Goal: Task Accomplishment & Management: Manage account settings

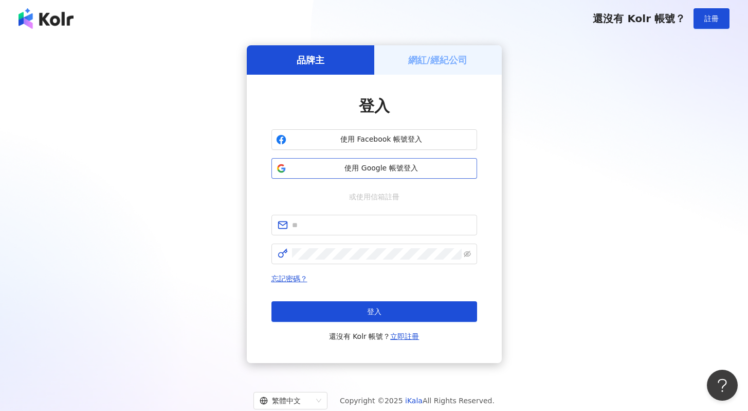
click at [371, 166] on span "使用 Google 帳號登入" at bounding box center [382, 168] width 182 height 10
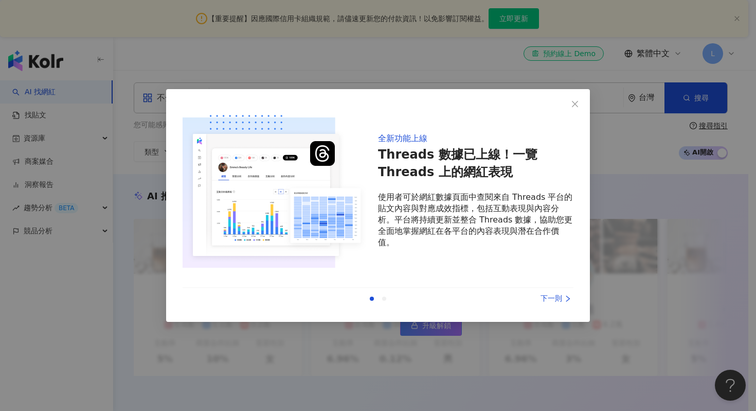
click at [553, 298] on div "下一則" at bounding box center [534, 298] width 77 height 11
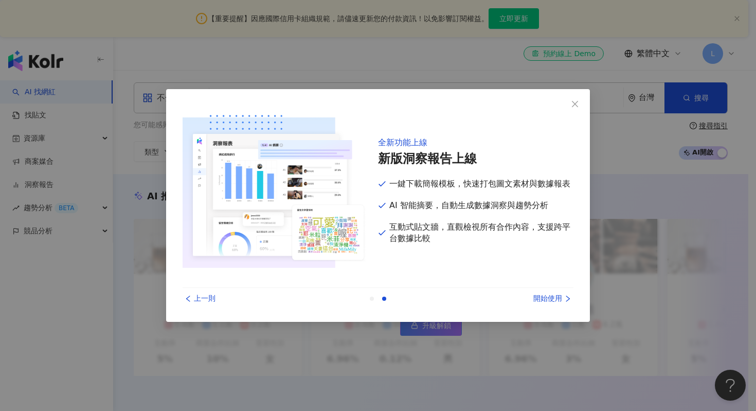
click at [550, 299] on div "開始使用" at bounding box center [534, 298] width 77 height 11
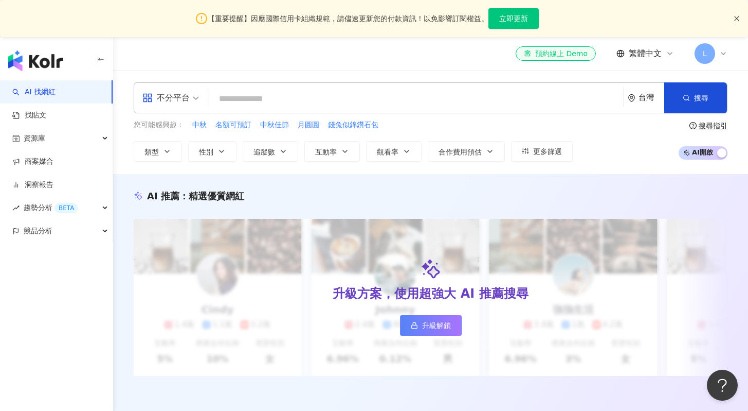
click at [738, 20] on icon "close" at bounding box center [737, 18] width 6 height 6
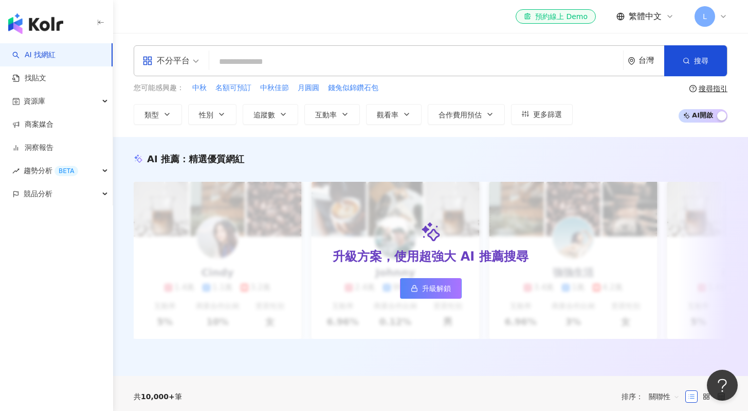
click at [716, 21] on div "L" at bounding box center [711, 16] width 33 height 21
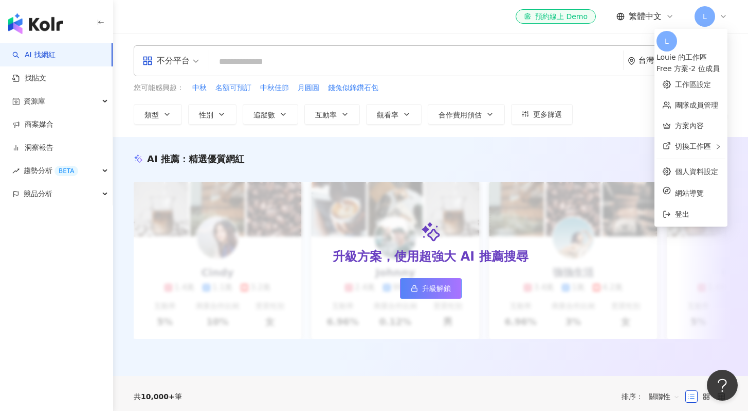
click at [669, 63] on div "Free 方案 - 2 位成員" at bounding box center [691, 68] width 69 height 11
click at [707, 63] on div "Free 方案 - 2 位成員" at bounding box center [691, 68] width 69 height 11
click at [584, 361] on div "對您有幫助嗎？" at bounding box center [431, 356] width 594 height 15
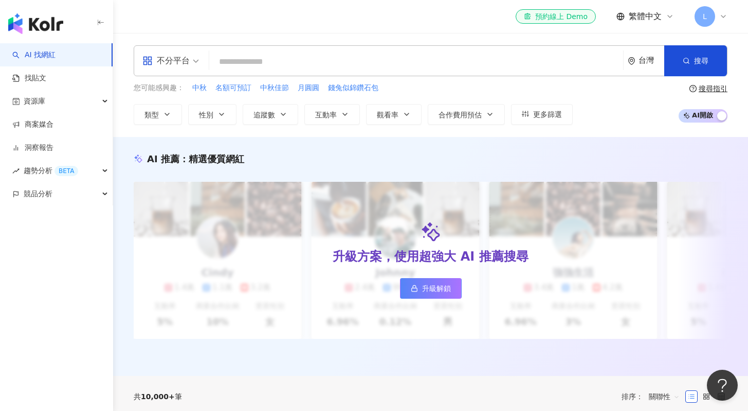
click at [721, 10] on div "L" at bounding box center [711, 16] width 33 height 21
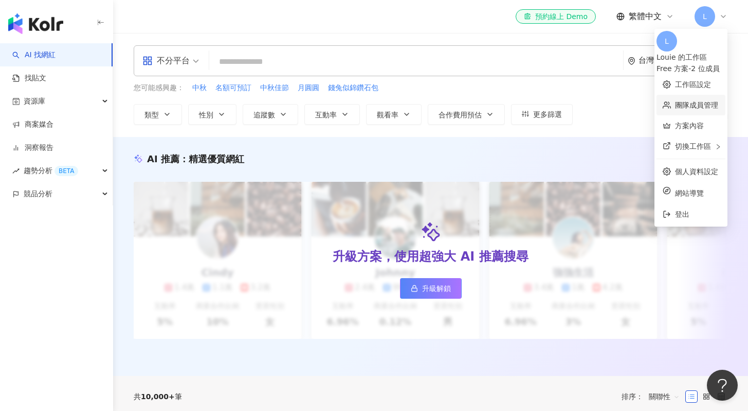
click at [700, 101] on link "團隊成員管理" at bounding box center [696, 105] width 43 height 8
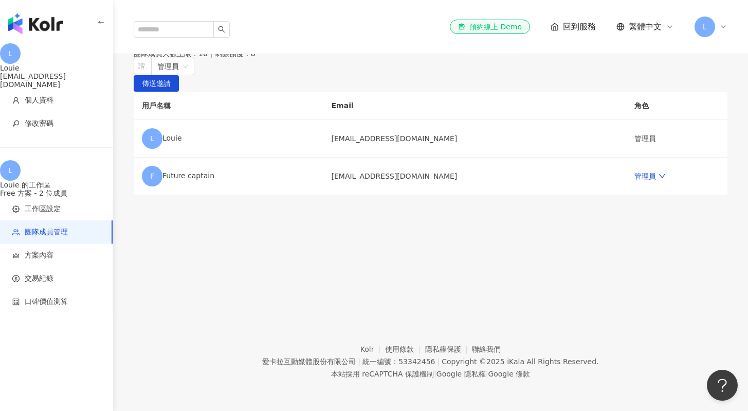
click at [710, 16] on span "L" at bounding box center [705, 26] width 21 height 21
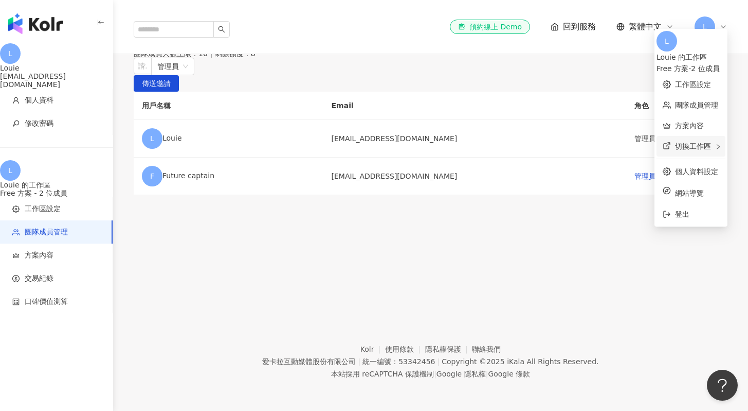
click at [675, 146] on div "切換工作區" at bounding box center [691, 146] width 69 height 21
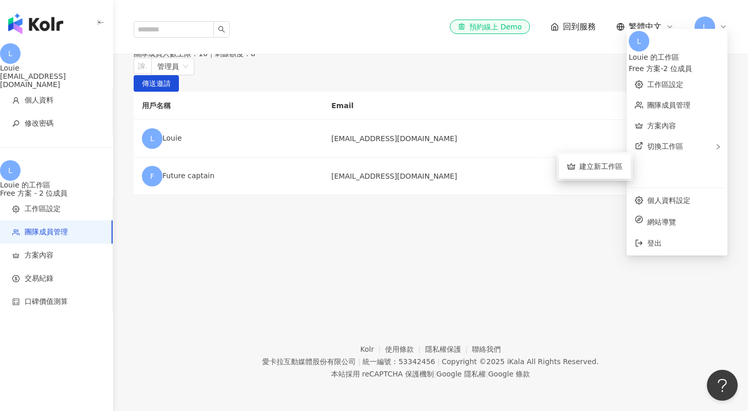
click at [559, 83] on div "團隊成員管理 邀請團隊成員加入 團隊成員人數上限：10 ｜ 剩餘額度：8 請輸入一個或多個電子郵件 管理員 傳送邀請 用戶名稱 Email 角色 [PERSO…" at bounding box center [430, 114] width 635 height 162
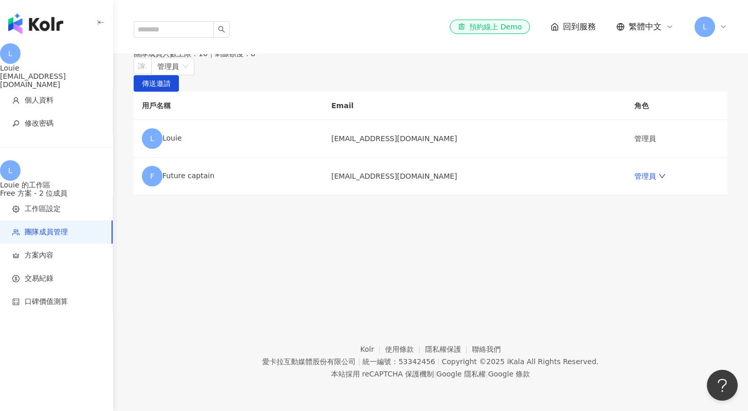
click at [717, 16] on div "L" at bounding box center [711, 26] width 33 height 21
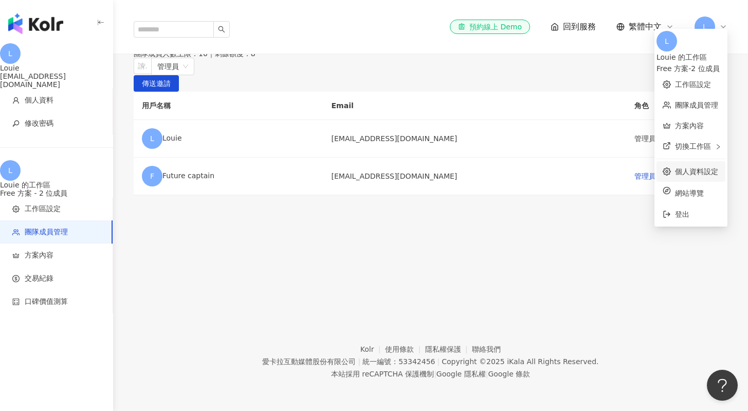
click at [680, 167] on link "個人資料設定" at bounding box center [696, 171] width 43 height 8
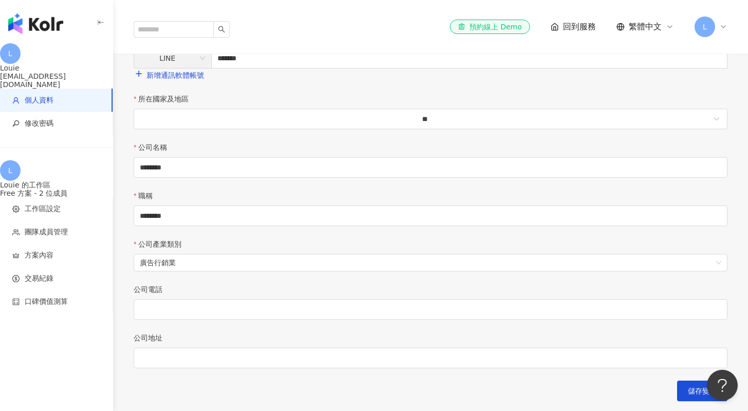
scroll to position [15, 0]
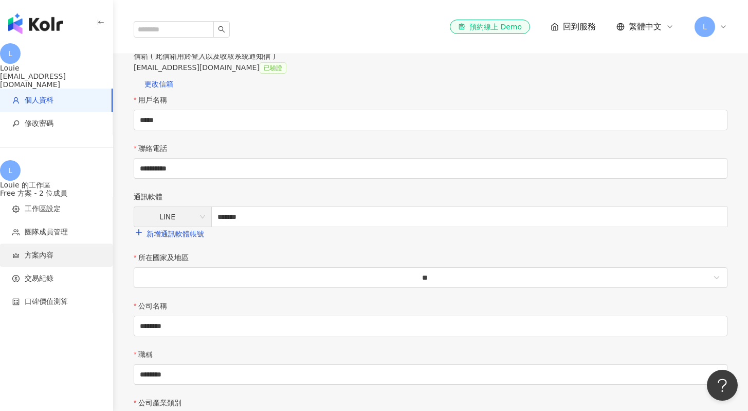
click at [67, 253] on li "方案內容" at bounding box center [56, 254] width 113 height 23
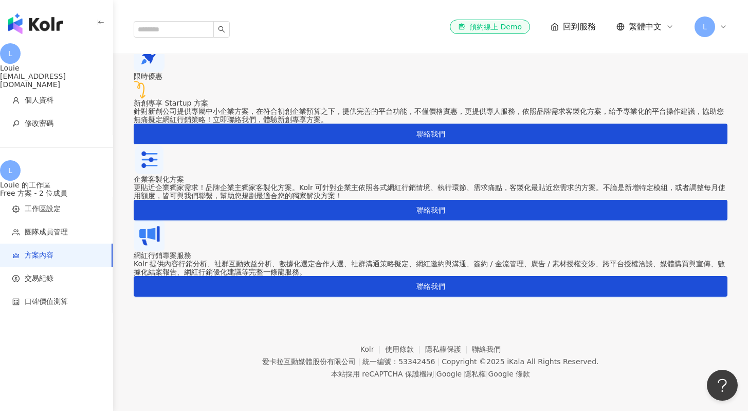
scroll to position [867, 0]
